Goal: Information Seeking & Learning: Learn about a topic

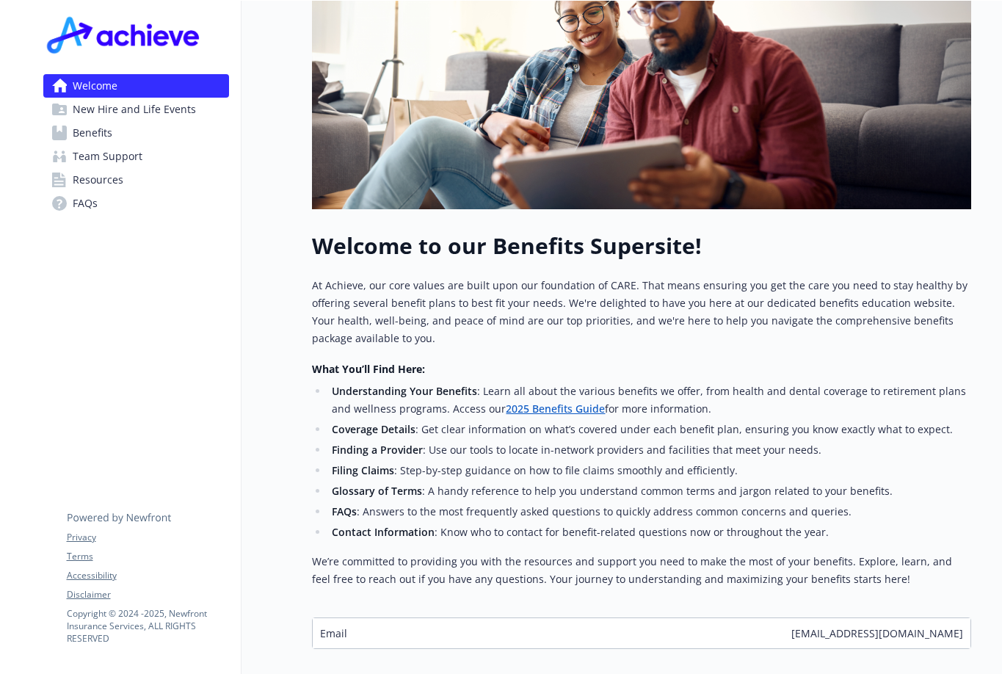
scroll to position [385, 0]
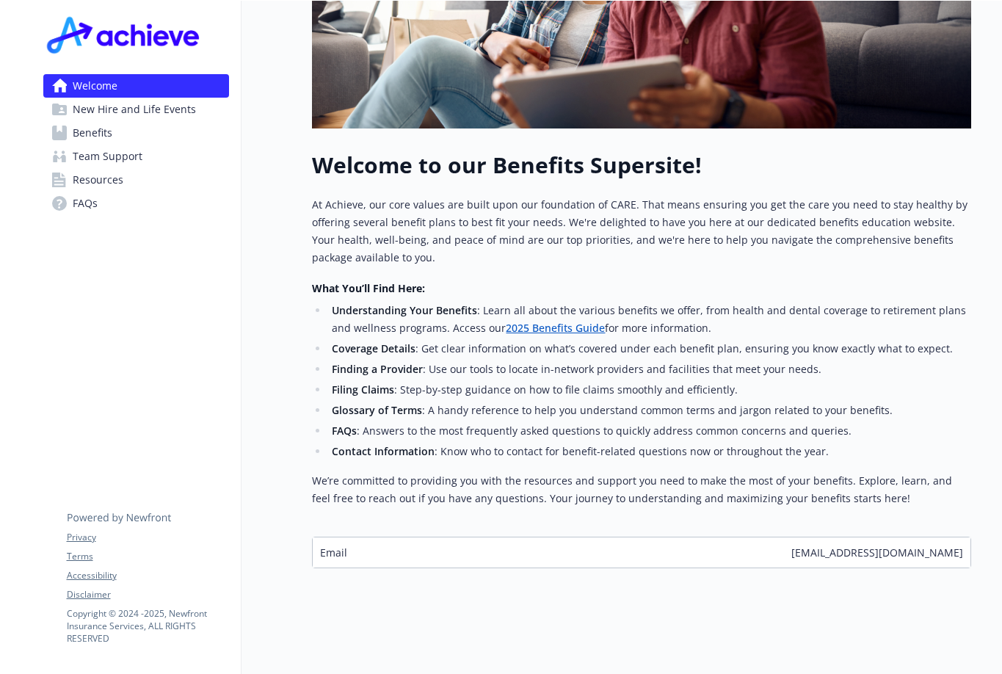
click at [106, 128] on span "Benefits" at bounding box center [93, 132] width 40 height 23
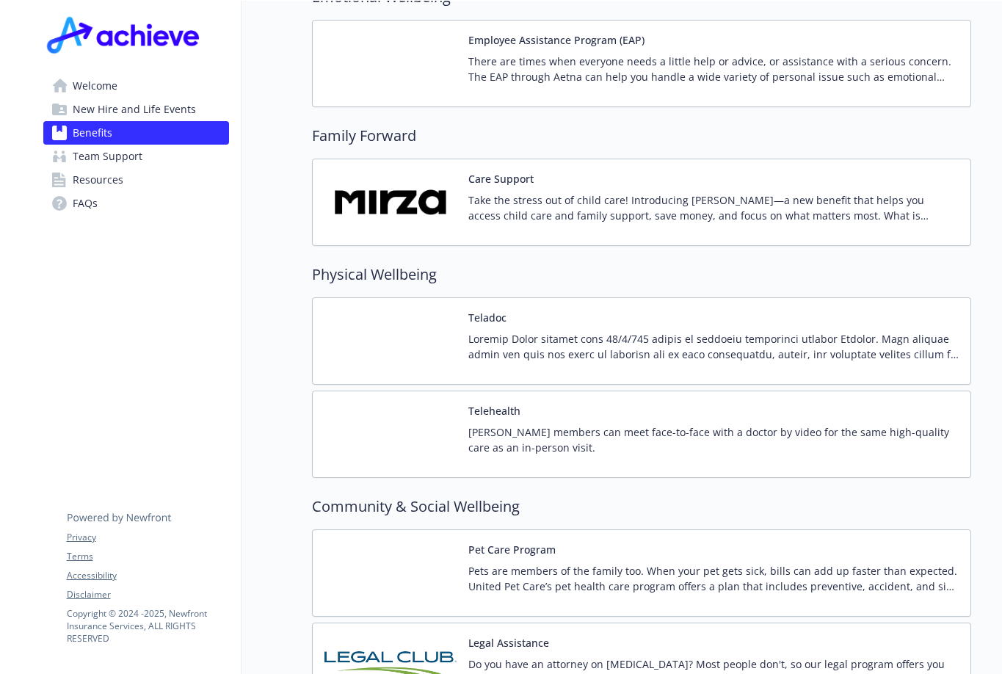
scroll to position [2944, 0]
